Goal: Check status: Check status

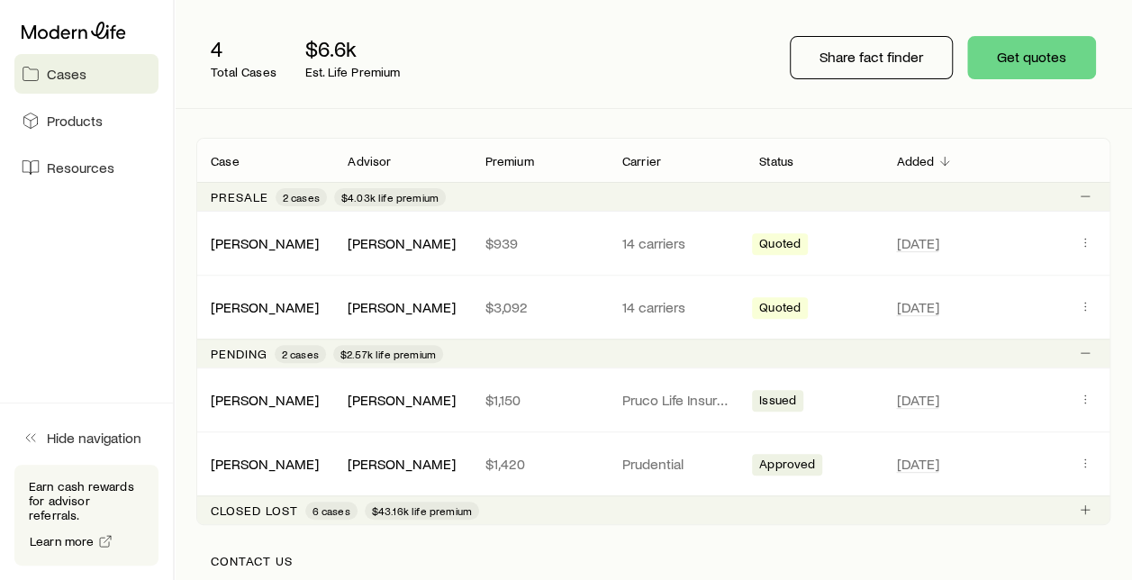
scroll to position [293, 0]
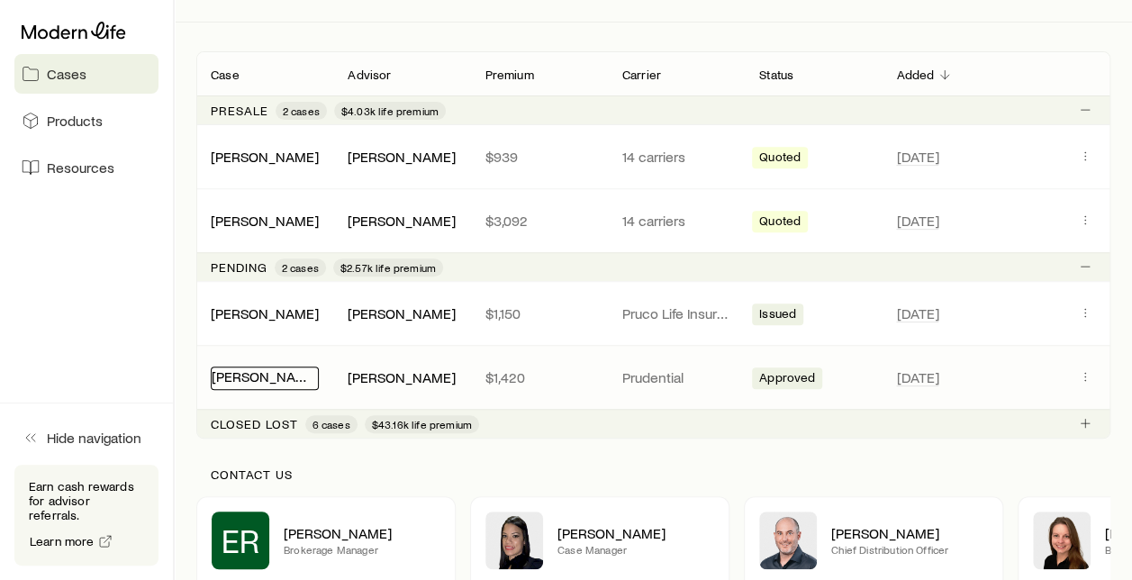
click at [258, 377] on link "[PERSON_NAME]" at bounding box center [266, 376] width 108 height 17
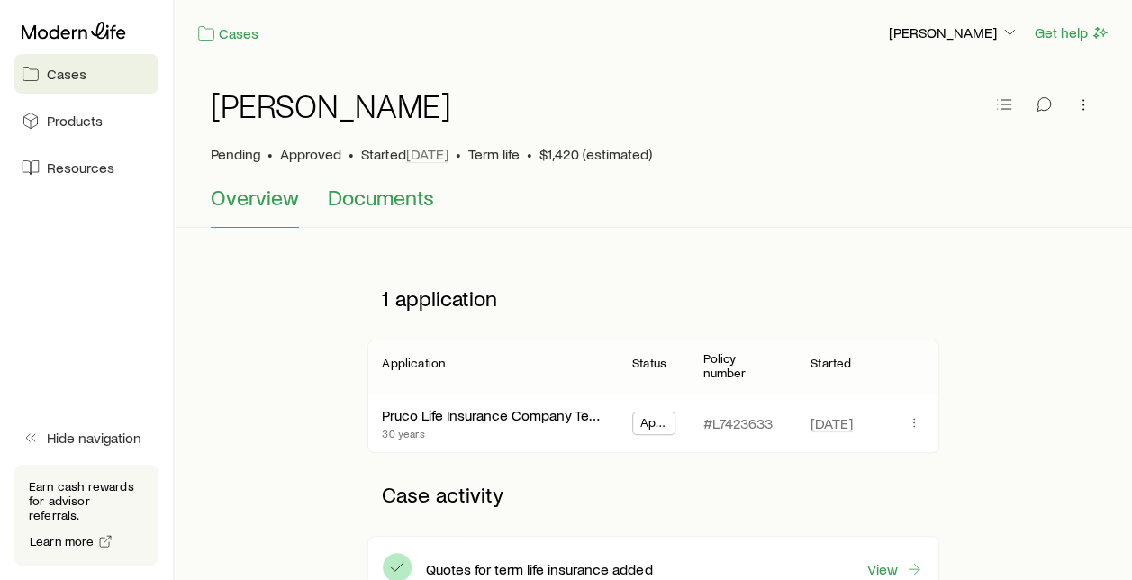
click at [395, 198] on span "Documents" at bounding box center [381, 197] width 106 height 25
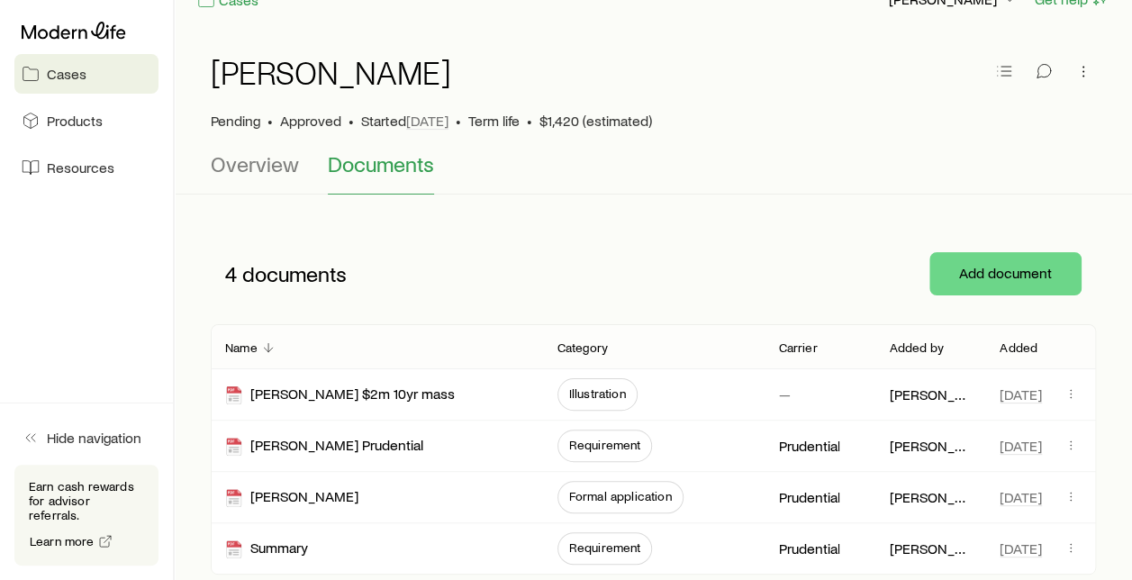
scroll to position [37, 0]
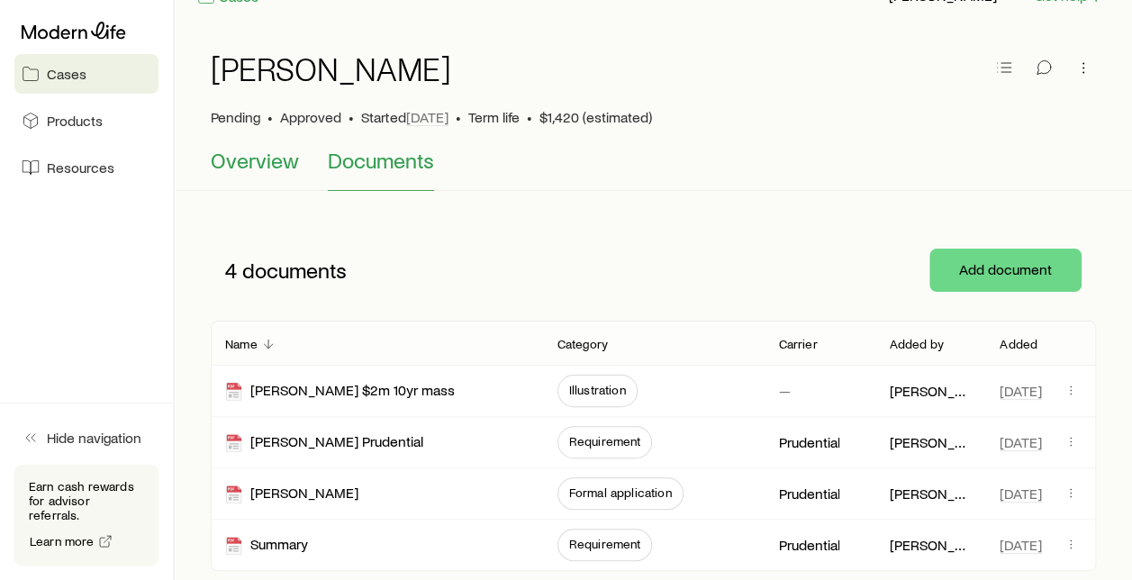
click at [259, 164] on span "Overview" at bounding box center [255, 160] width 88 height 25
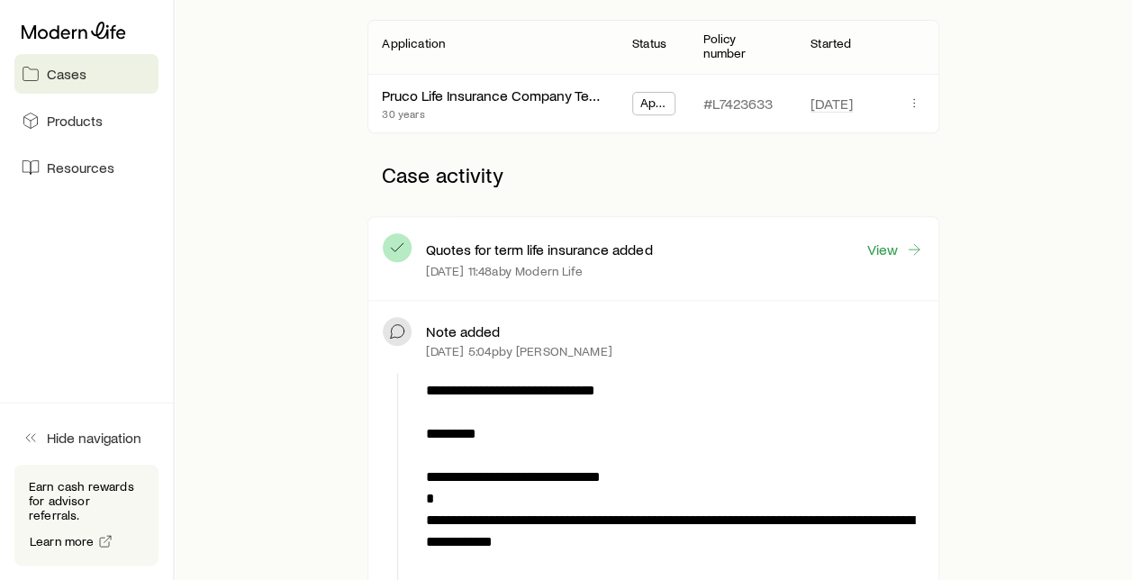
scroll to position [319, 0]
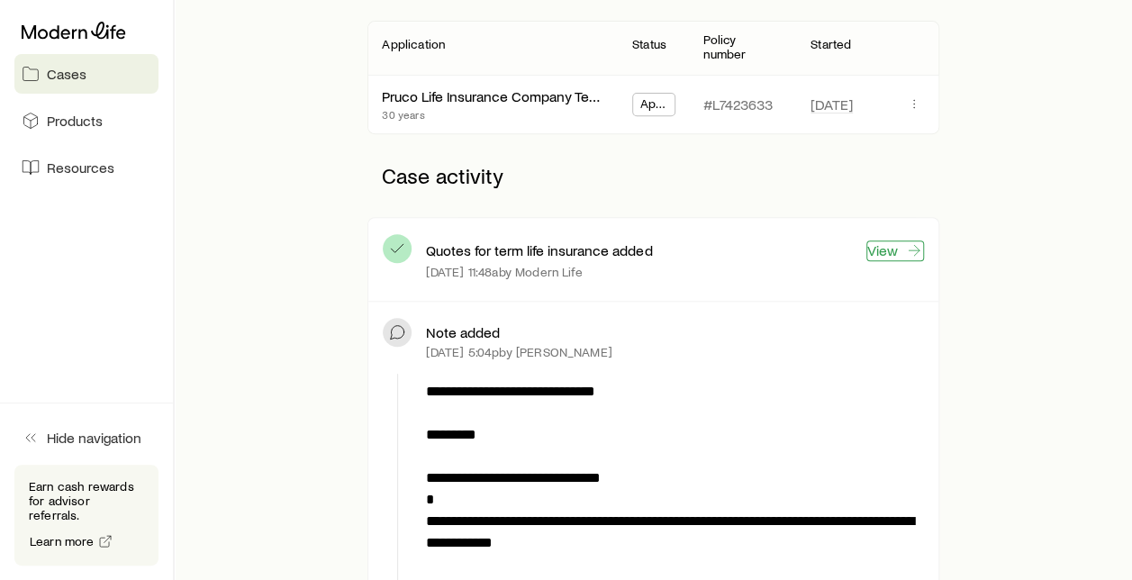
click at [881, 241] on link "View" at bounding box center [896, 251] width 58 height 21
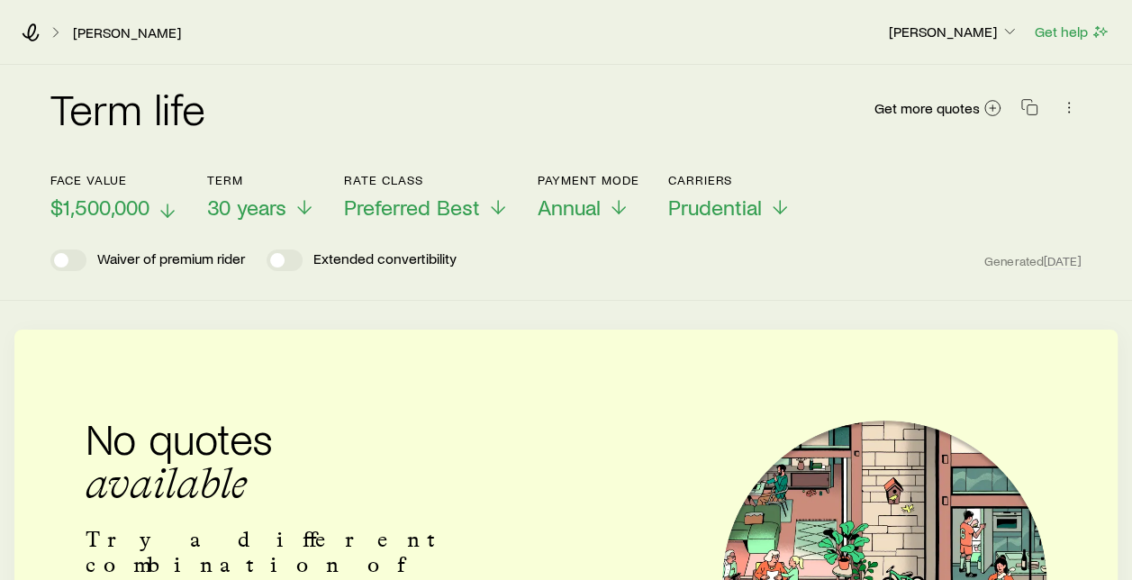
click at [164, 209] on icon at bounding box center [168, 211] width 22 height 22
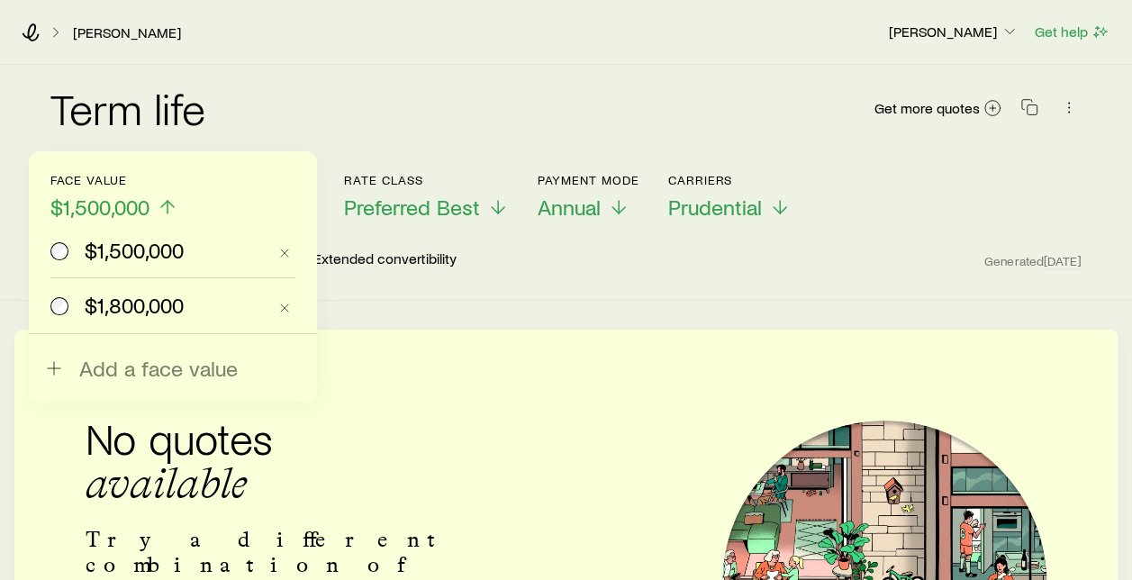
click at [70, 305] on div "$1,800,000" at bounding box center [158, 305] width 216 height 25
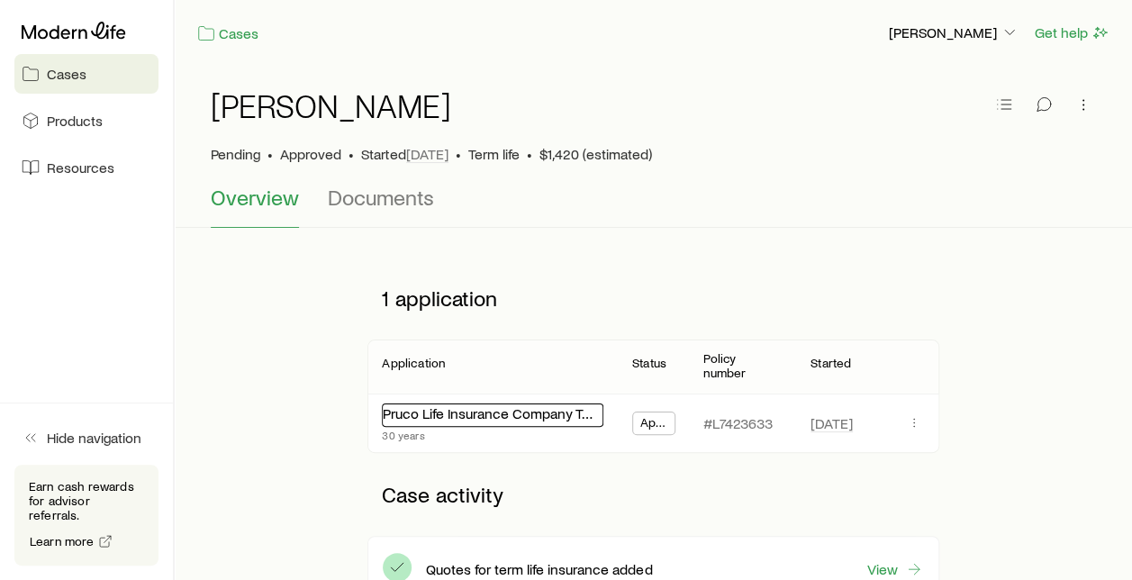
click at [456, 406] on link "Pruco Life Insurance Company Term Essential" at bounding box center [524, 412] width 283 height 17
